Goal: Check status: Check status

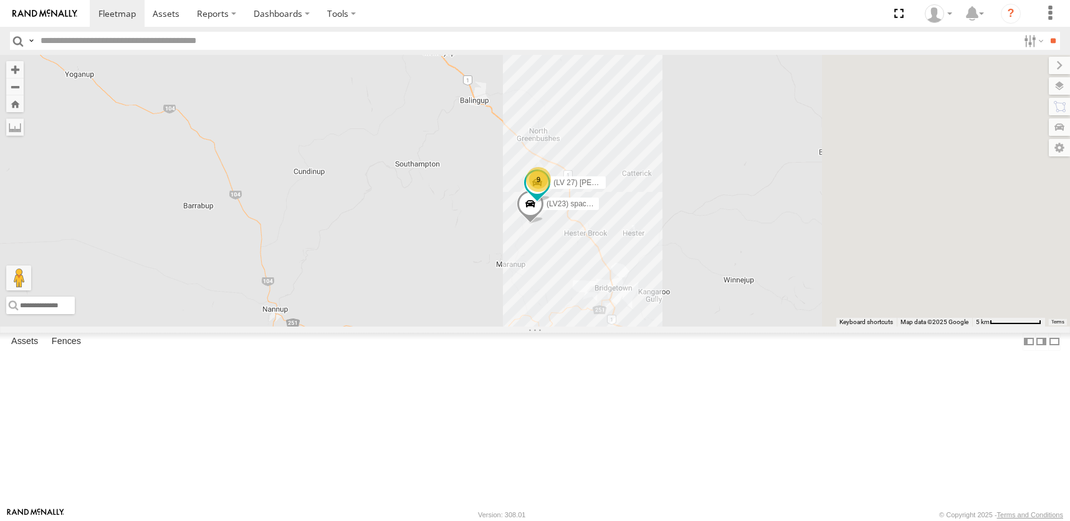
drag, startPoint x: 770, startPoint y: 379, endPoint x: 552, endPoint y: 173, distance: 300.2
click at [552, 173] on div "lv18 (LV23) space cab triton 9 5 (LV 27) [PERSON_NAME]" at bounding box center [535, 190] width 1070 height 271
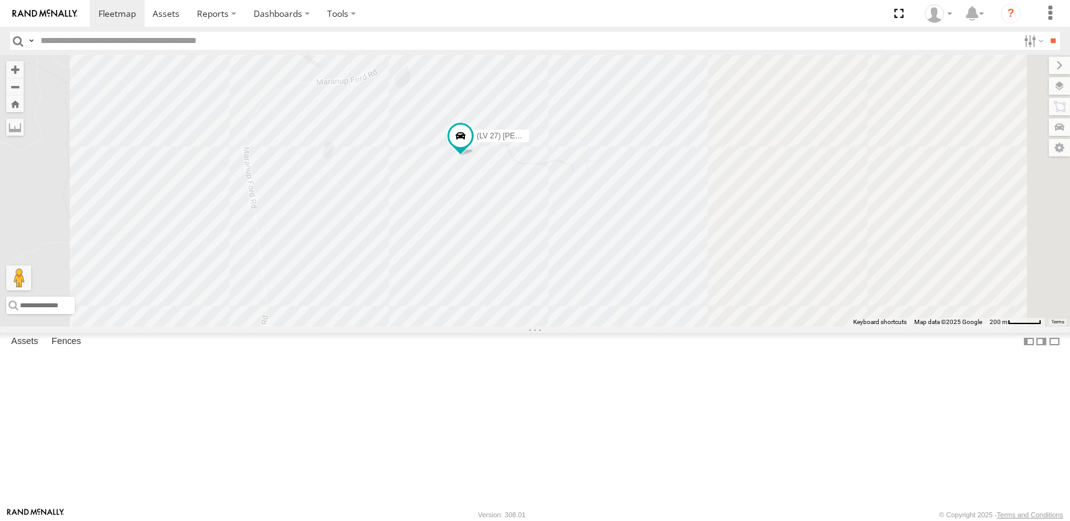
drag, startPoint x: 739, startPoint y: 271, endPoint x: 470, endPoint y: 337, distance: 277.2
click at [470, 326] on div "lv18 (LV23) space cab triton (LV 27) [PERSON_NAME]" at bounding box center [535, 190] width 1070 height 271
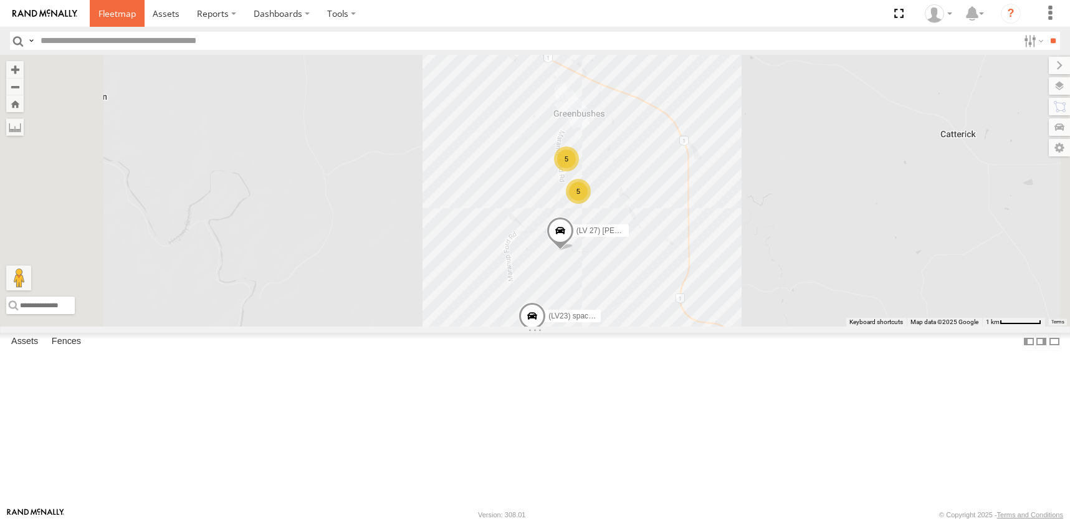
click at [110, 14] on span at bounding box center [116, 13] width 37 height 12
